Goal: Task Accomplishment & Management: Use online tool/utility

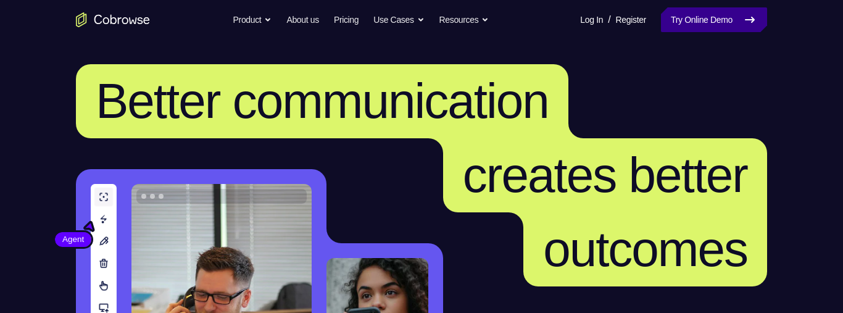
click at [749, 23] on icon at bounding box center [749, 19] width 15 height 15
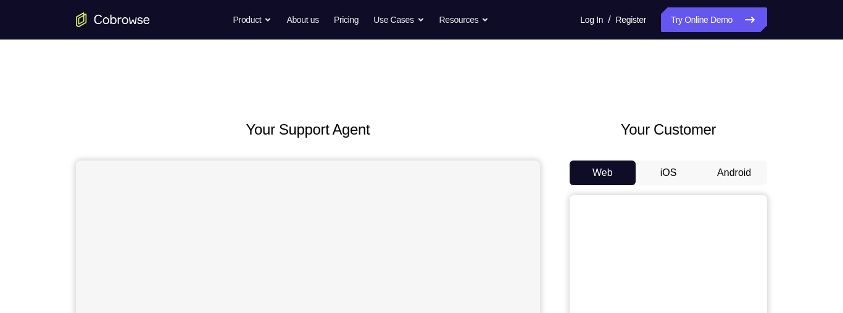
click at [727, 172] on button "Android" at bounding box center [734, 172] width 66 height 25
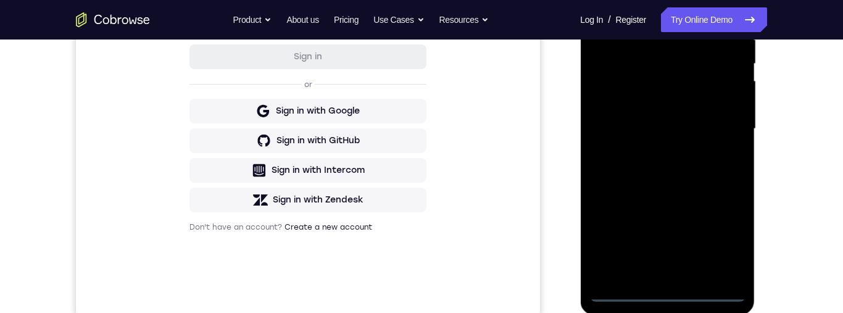
scroll to position [348, 0]
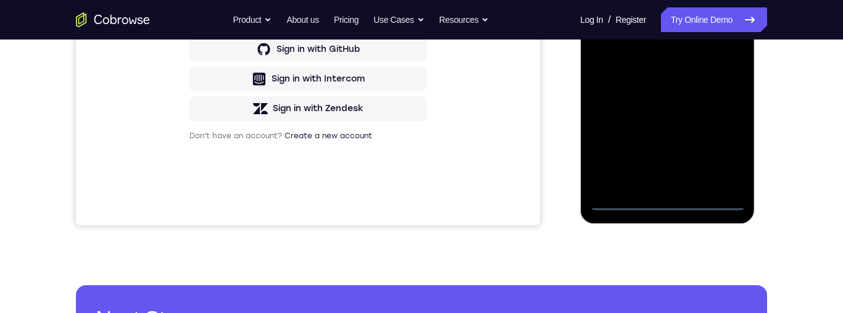
click at [667, 201] on div at bounding box center [666, 37] width 155 height 345
click at [676, 203] on div at bounding box center [666, 37] width 155 height 345
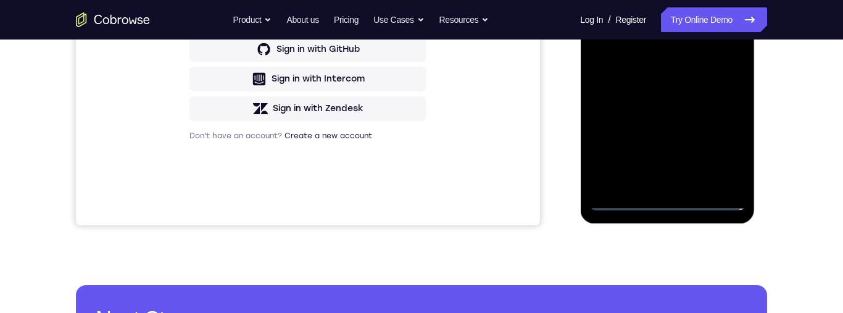
click at [676, 203] on div at bounding box center [666, 37] width 155 height 345
click at [718, 149] on div at bounding box center [666, 37] width 155 height 345
click at [664, 0] on div at bounding box center [666, 37] width 155 height 345
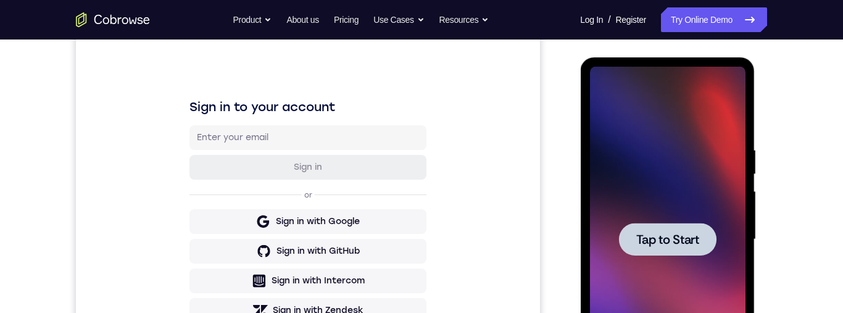
click at [680, 242] on span "Tap to Start" at bounding box center [666, 239] width 63 height 12
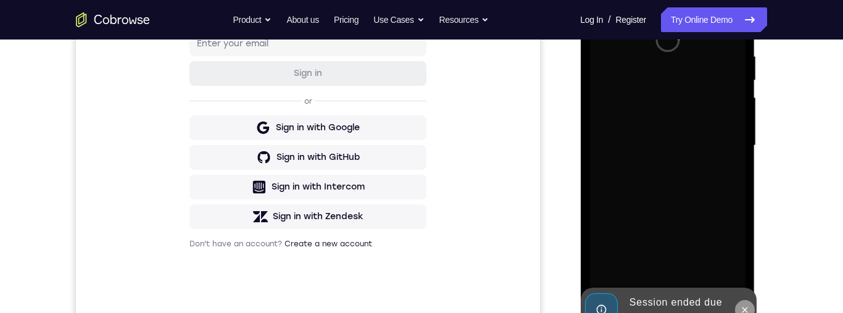
scroll to position [342, 0]
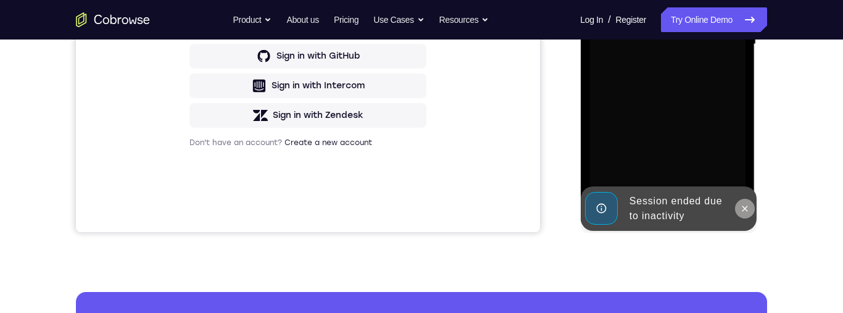
click at [742, 207] on icon at bounding box center [744, 209] width 10 height 10
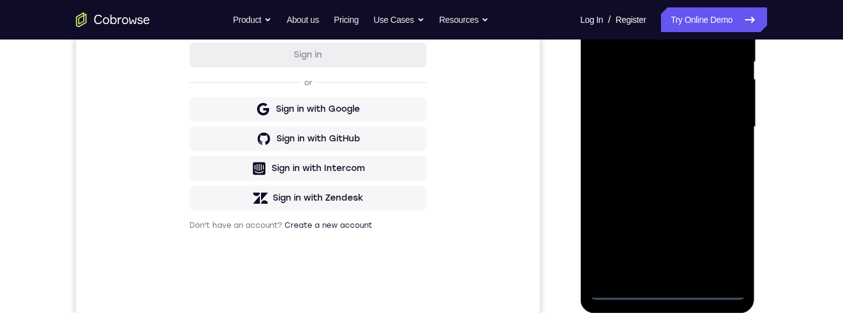
scroll to position [271, 0]
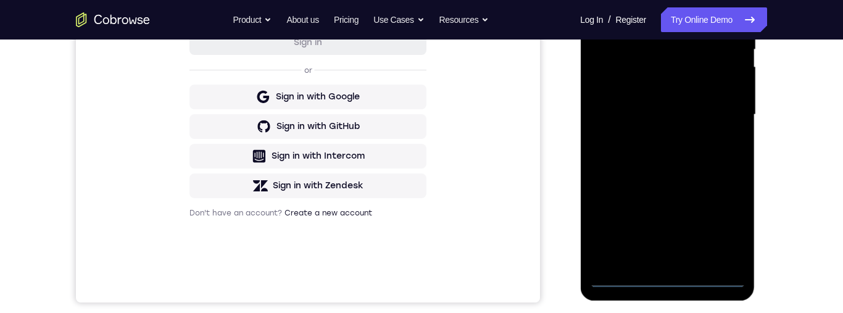
click at [665, 275] on div at bounding box center [666, 114] width 155 height 345
click at [721, 220] on div at bounding box center [666, 114] width 155 height 345
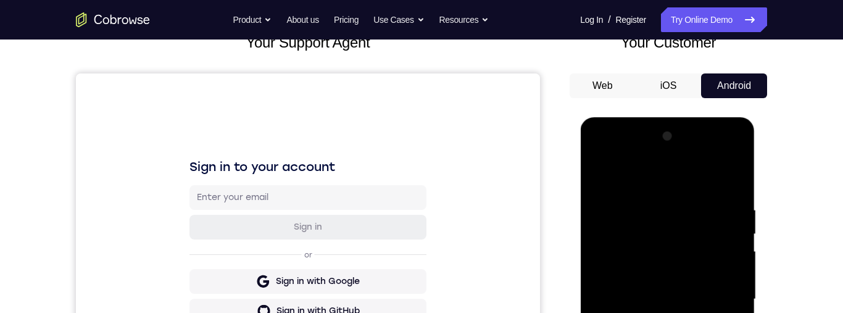
click at [640, 178] on div at bounding box center [666, 298] width 155 height 345
click at [714, 286] on div at bounding box center [666, 298] width 155 height 345
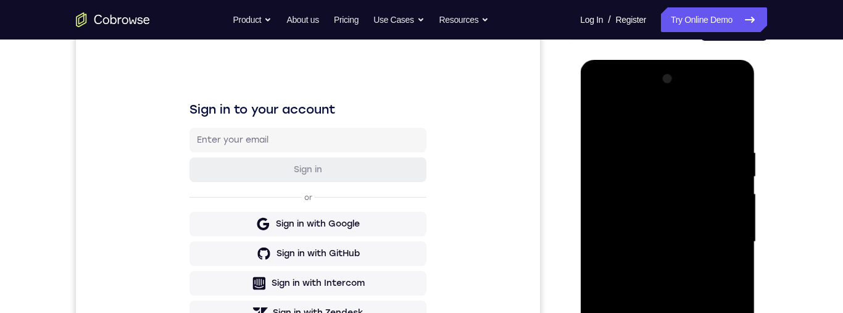
scroll to position [258, 0]
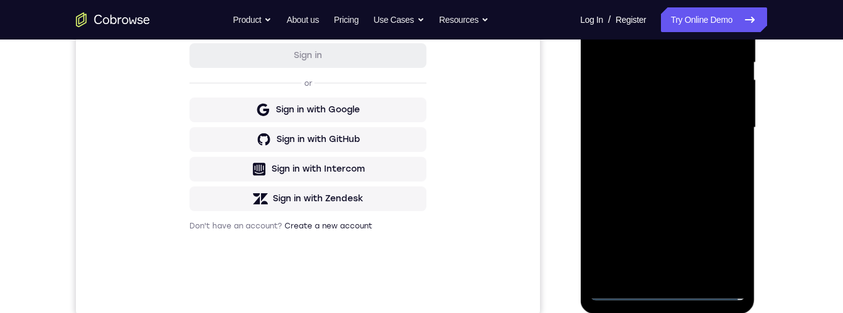
click at [659, 275] on div at bounding box center [666, 127] width 155 height 345
click at [659, 121] on div at bounding box center [666, 127] width 155 height 345
click at [674, 99] on div at bounding box center [666, 128] width 155 height 345
click at [698, 124] on div at bounding box center [666, 128] width 155 height 345
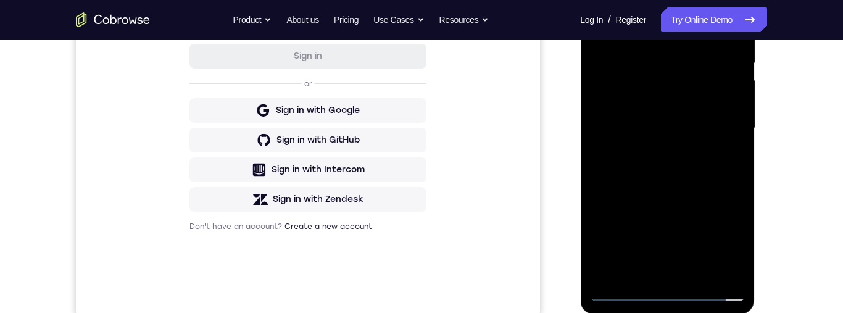
click at [672, 166] on div at bounding box center [666, 128] width 155 height 345
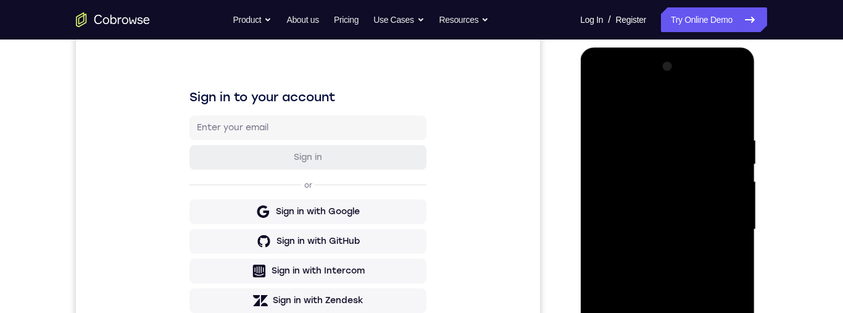
click at [672, 267] on div at bounding box center [666, 229] width 155 height 345
click at [670, 265] on div at bounding box center [666, 229] width 155 height 345
click at [721, 105] on div at bounding box center [666, 229] width 155 height 345
click at [685, 276] on div at bounding box center [666, 229] width 155 height 345
click at [664, 258] on div at bounding box center [666, 229] width 155 height 345
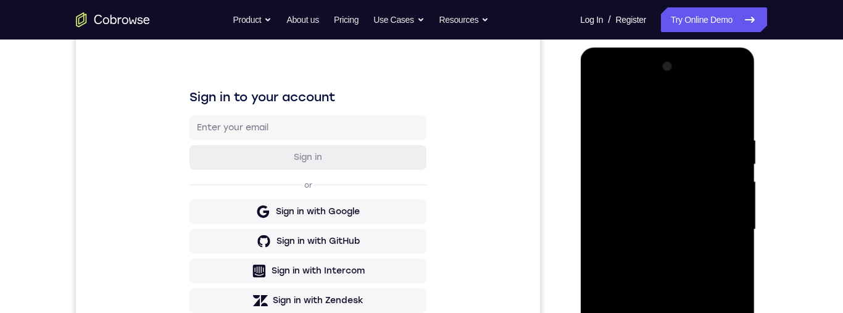
click at [727, 249] on div at bounding box center [666, 229] width 155 height 345
click at [726, 206] on div at bounding box center [666, 229] width 155 height 345
click at [598, 83] on div at bounding box center [666, 229] width 155 height 345
click at [630, 158] on div at bounding box center [666, 229] width 155 height 345
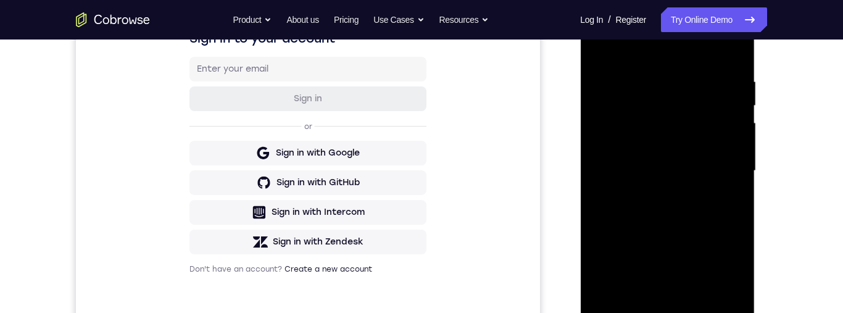
click at [620, 66] on div at bounding box center [666, 170] width 155 height 345
click at [621, 112] on div at bounding box center [666, 170] width 155 height 345
click at [726, 48] on div at bounding box center [666, 170] width 155 height 345
click at [673, 221] on div at bounding box center [666, 170] width 155 height 345
click at [723, 204] on div at bounding box center [666, 170] width 155 height 345
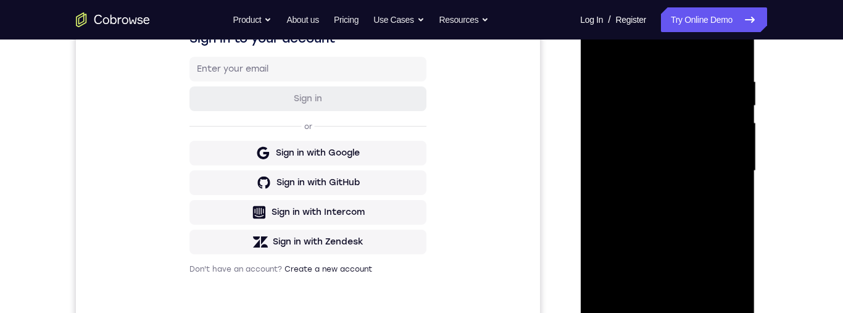
click at [716, 192] on div at bounding box center [666, 170] width 155 height 345
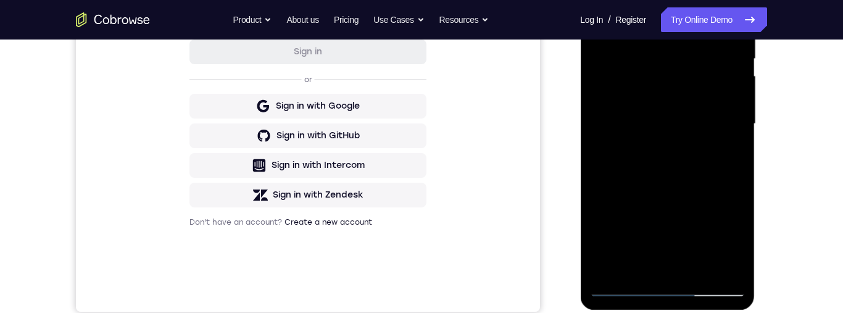
click at [599, 0] on div at bounding box center [666, 123] width 155 height 345
